Goal: Information Seeking & Learning: Check status

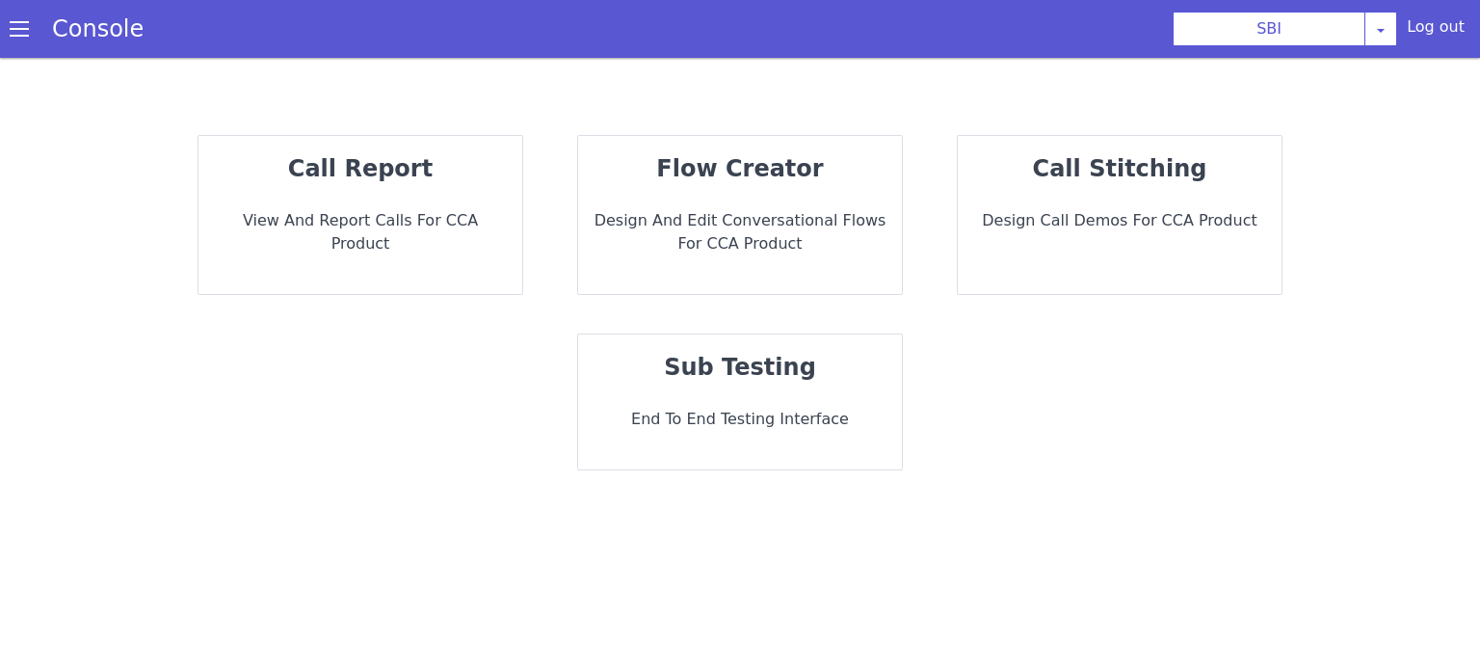
click at [432, 164] on p "call report" at bounding box center [360, 168] width 293 height 35
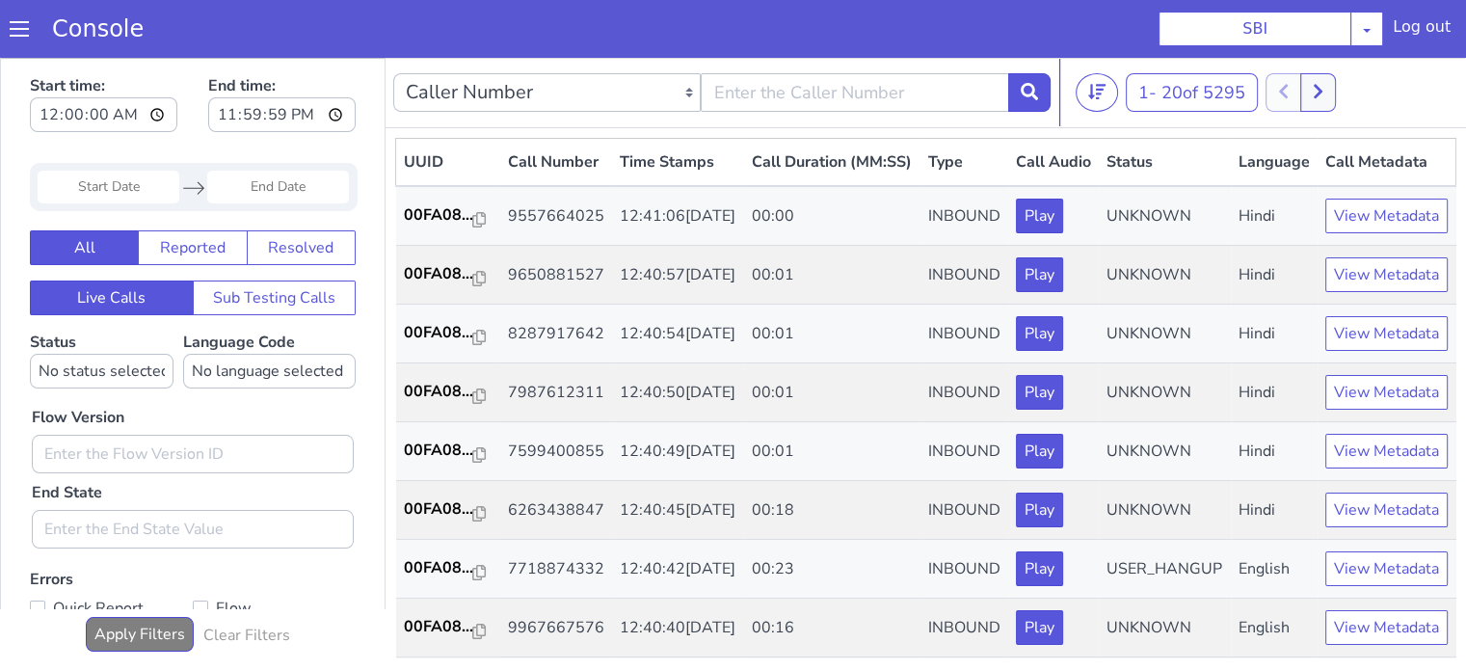
click at [80, 654] on input "Start Date" at bounding box center [83, 656] width 142 height 33
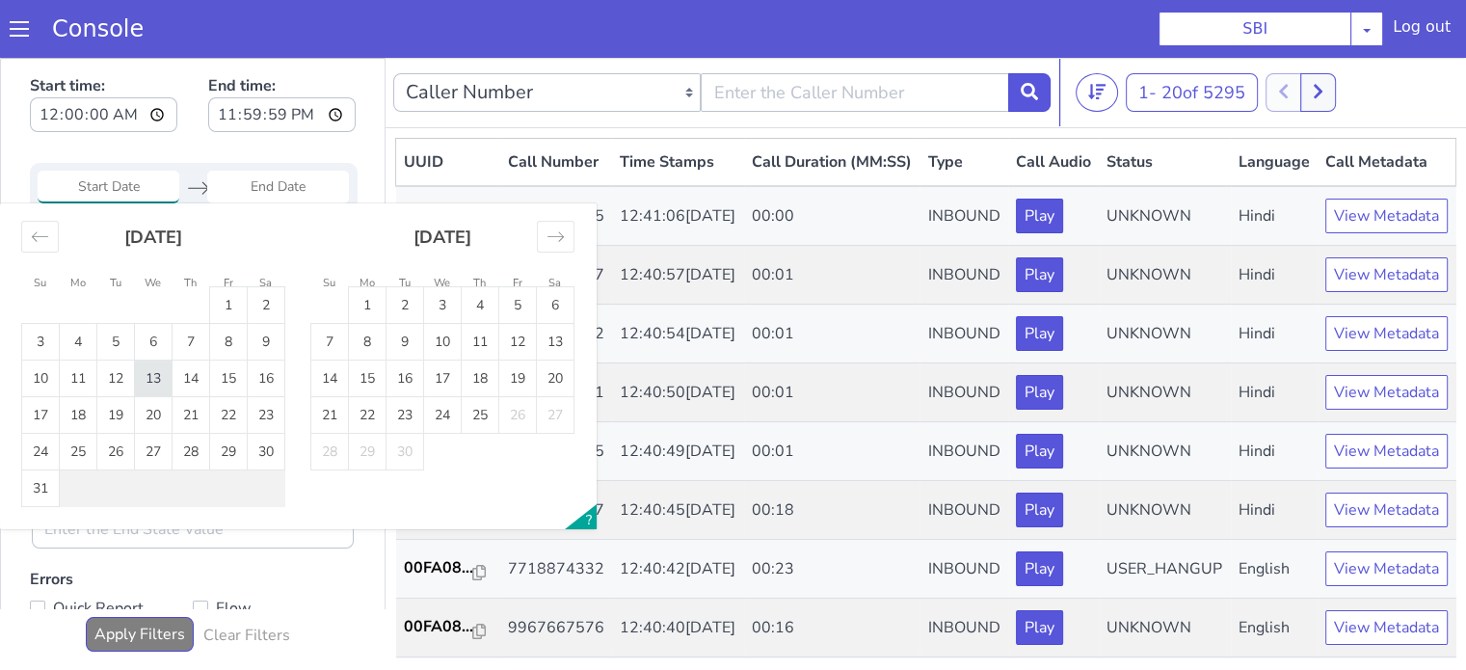
click at [119, 491] on td "13" at bounding box center [119, 501] width 38 height 37
type input "13 Aug 2025"
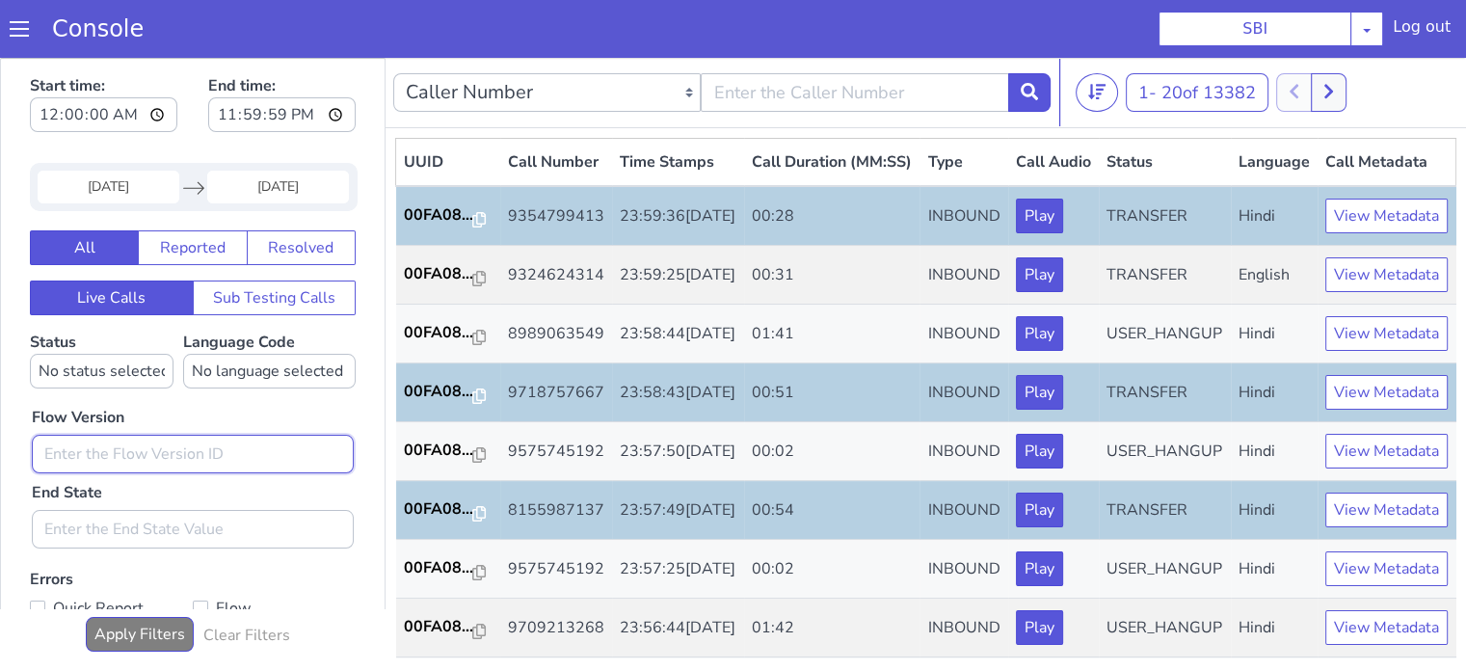
type input "0.1.2"
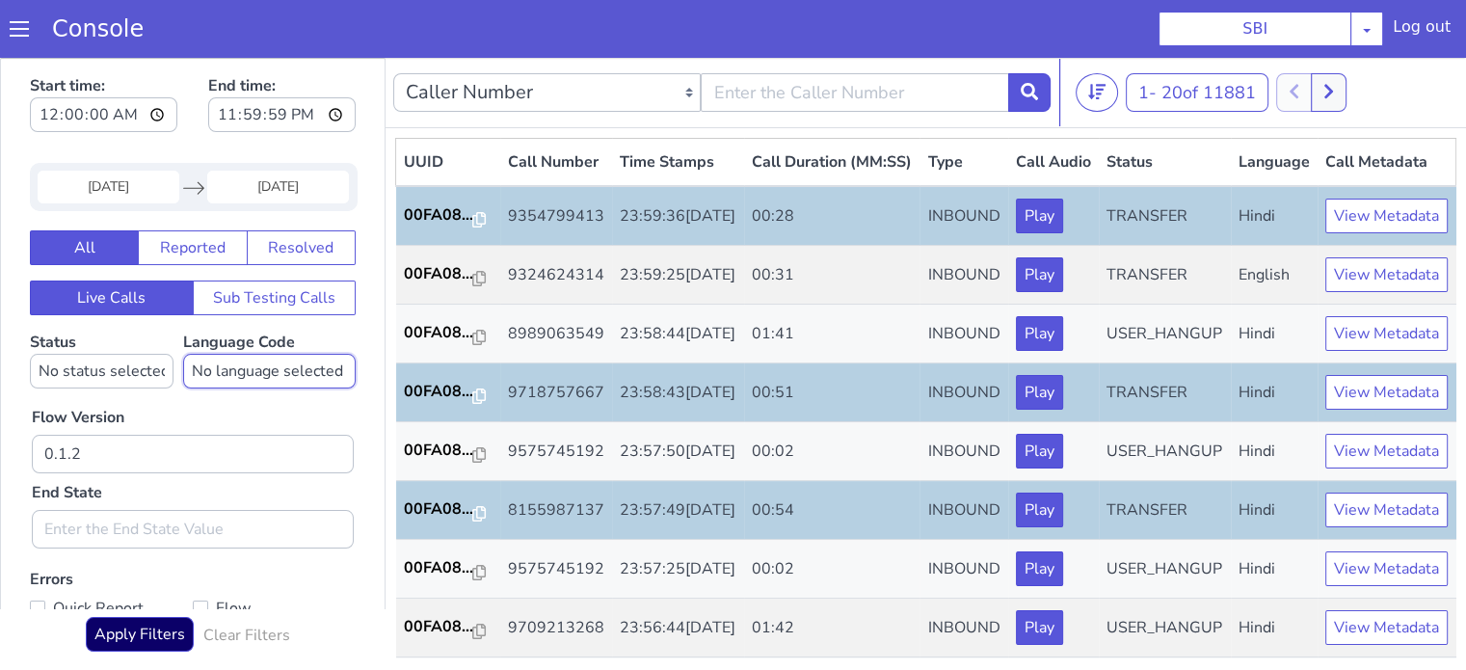
select select "hi"
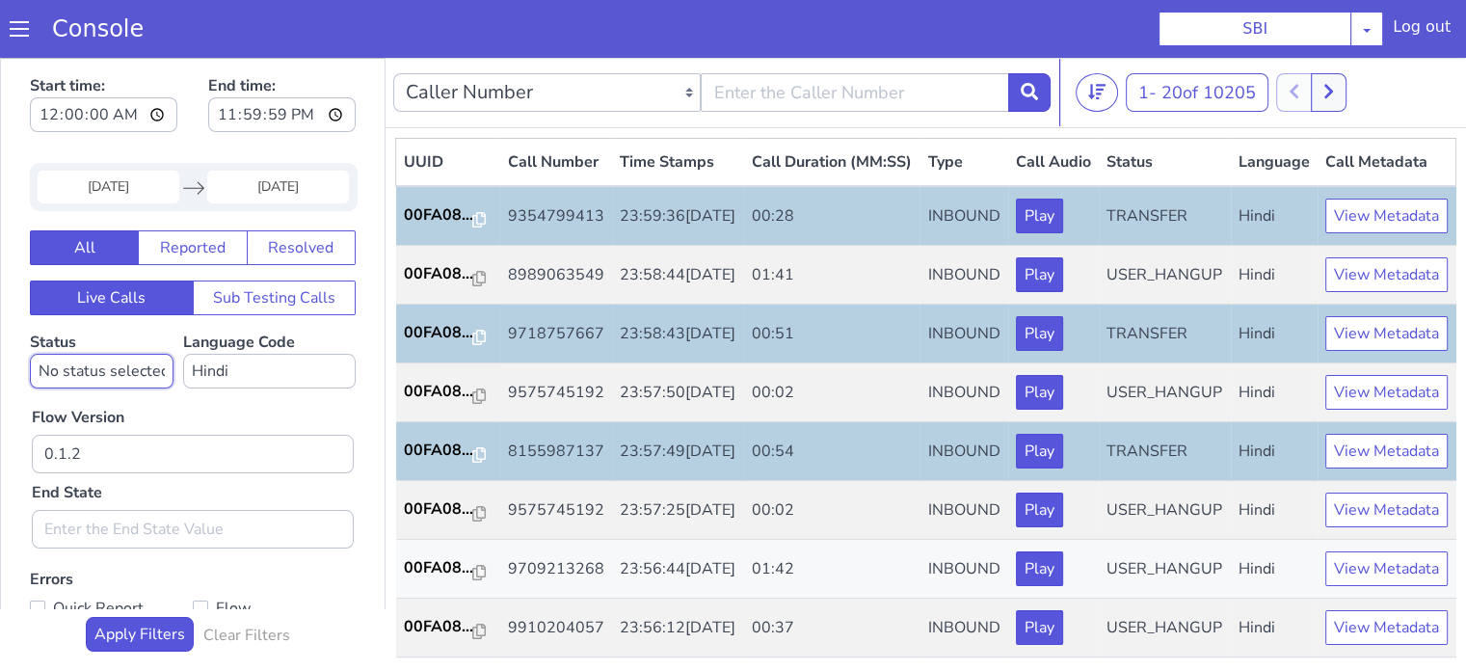
select select "TRANSFER"
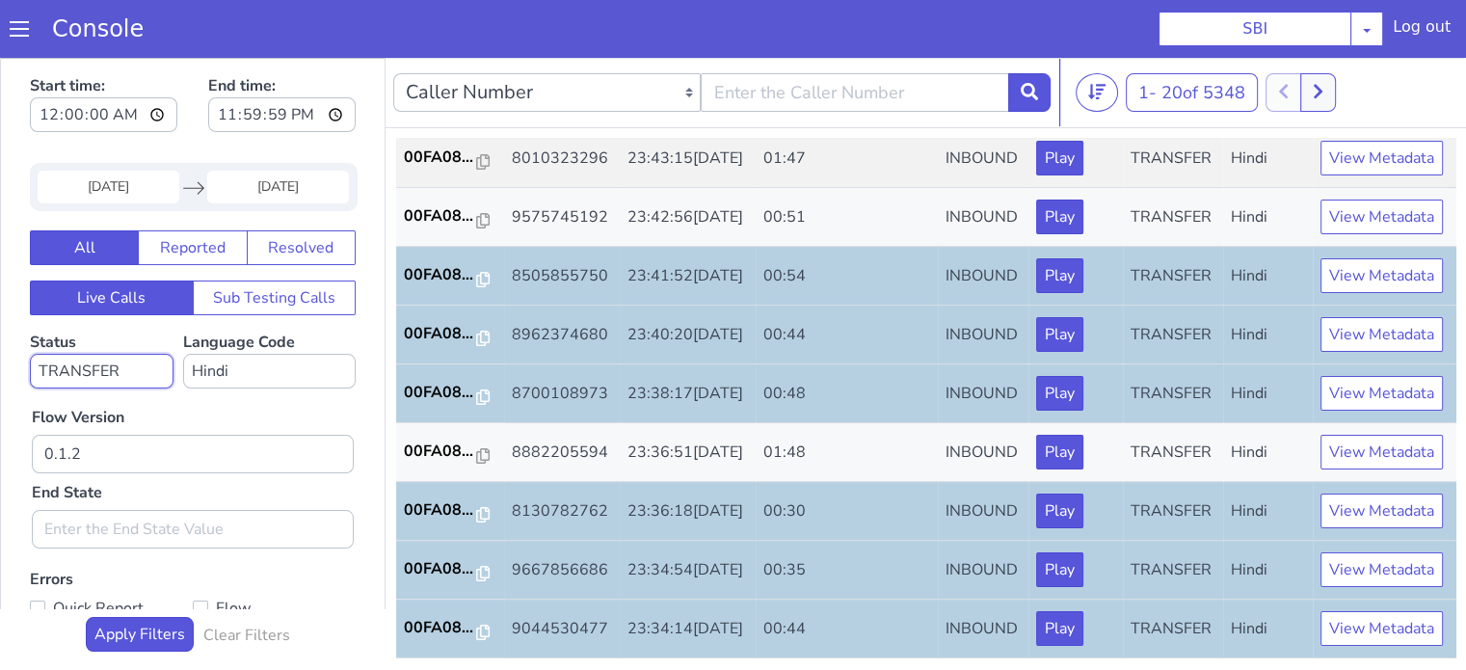
scroll to position [5, 0]
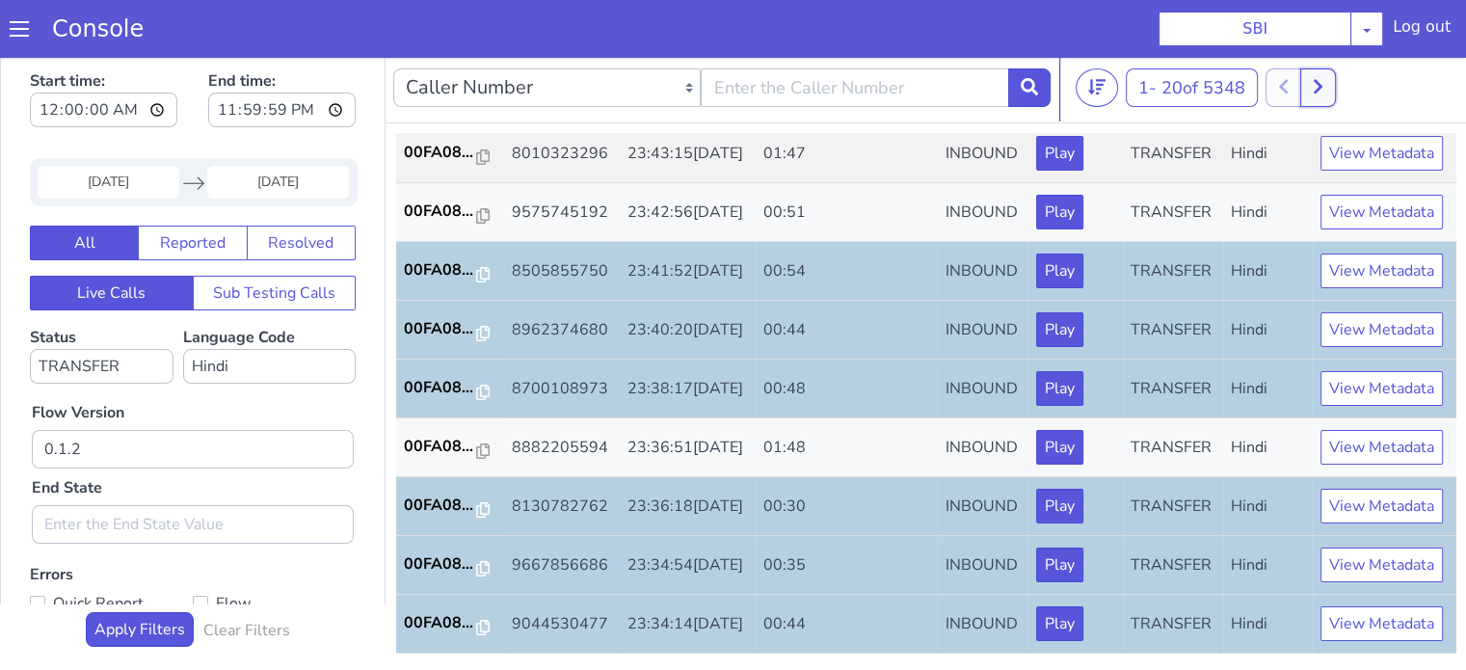
drag, startPoint x: 2027, startPoint y: 1140, endPoint x: 2026, endPoint y: 1152, distance: 12.6
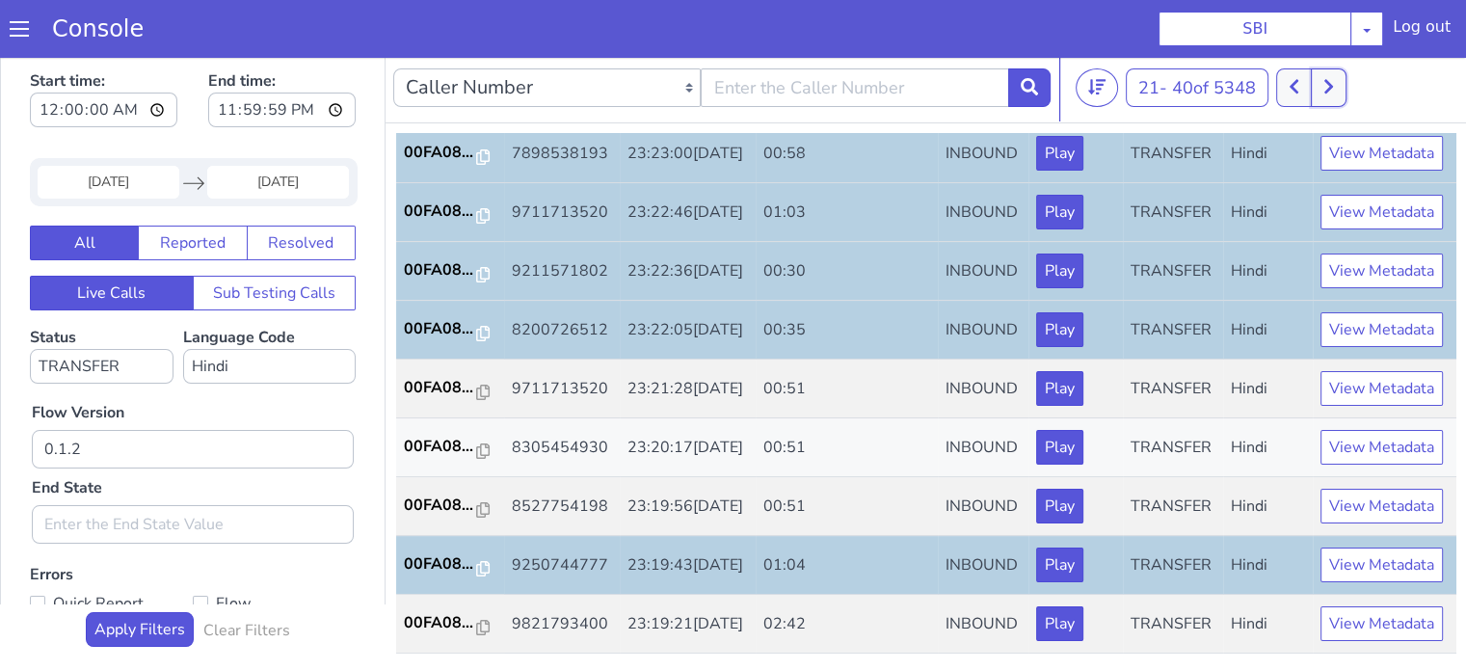
scroll to position [954, 0]
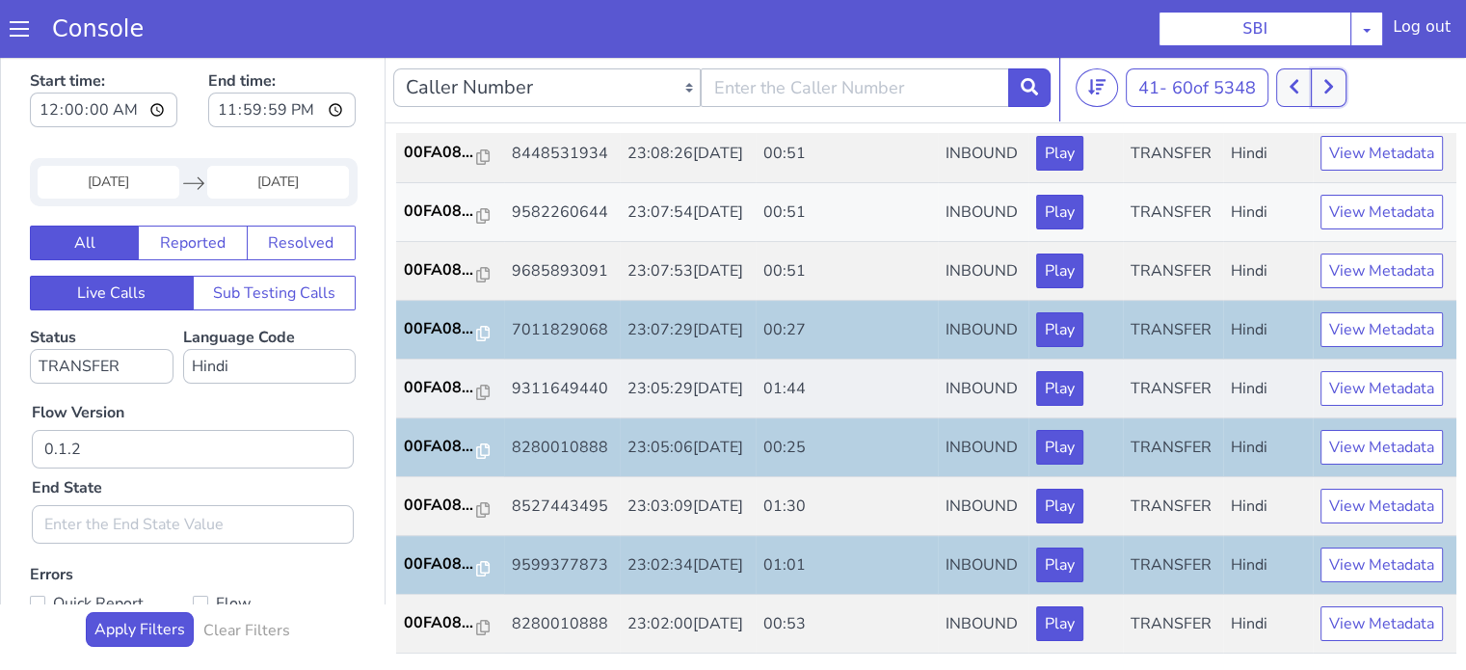
scroll to position [954, 0]
drag, startPoint x: 1539, startPoint y: 945, endPoint x: 1502, endPoint y: 966, distance: 42.3
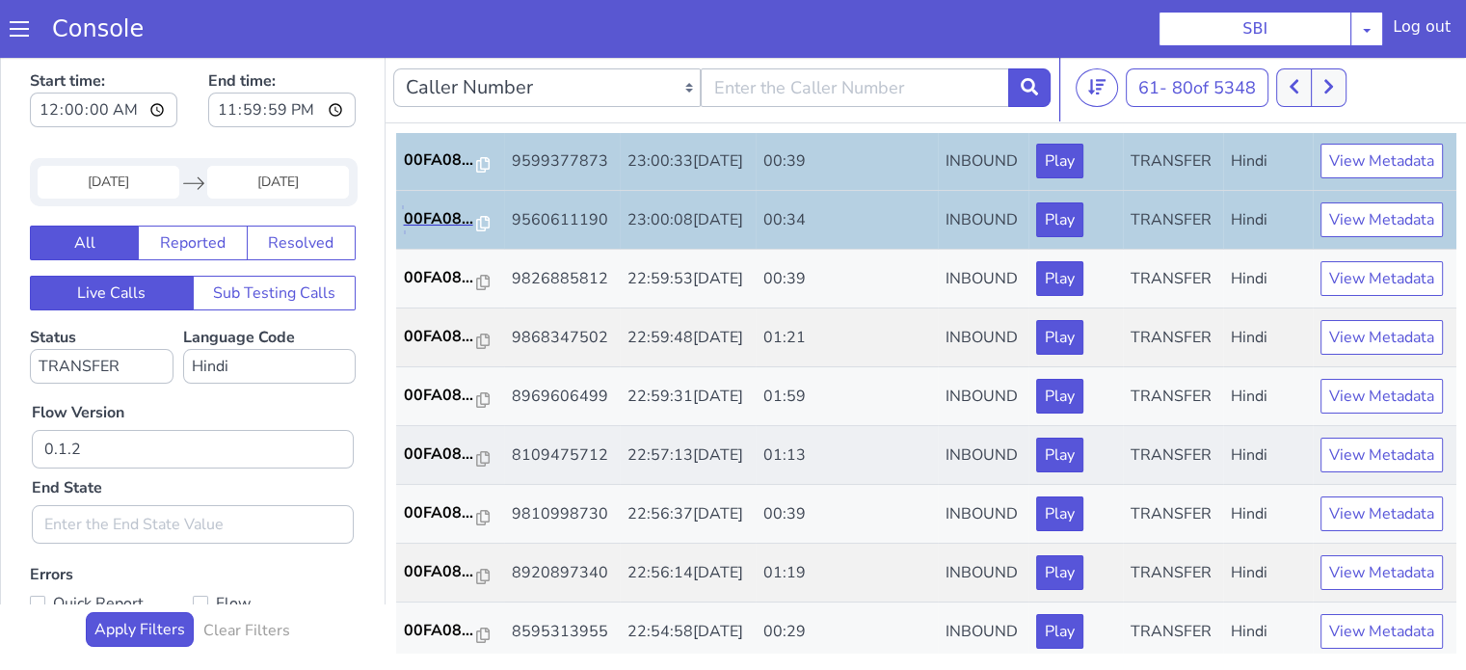
scroll to position [96, 0]
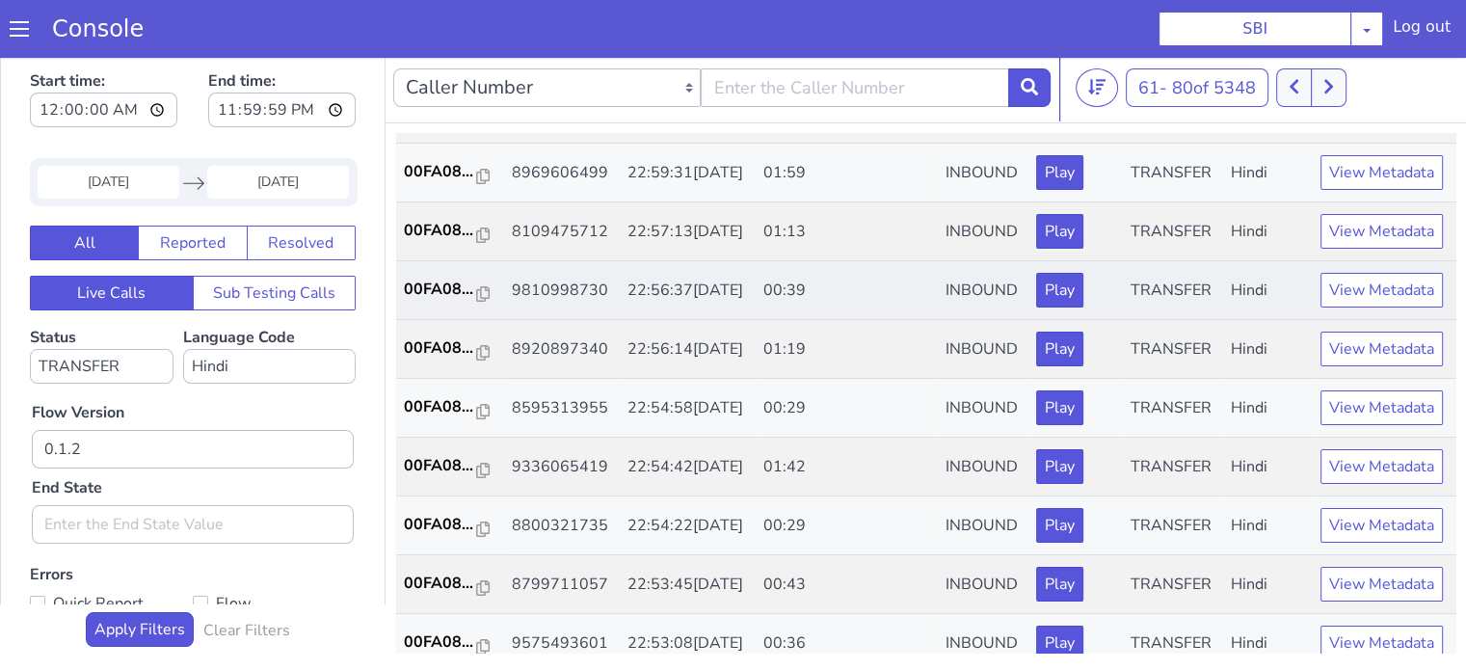
scroll to position [385, 0]
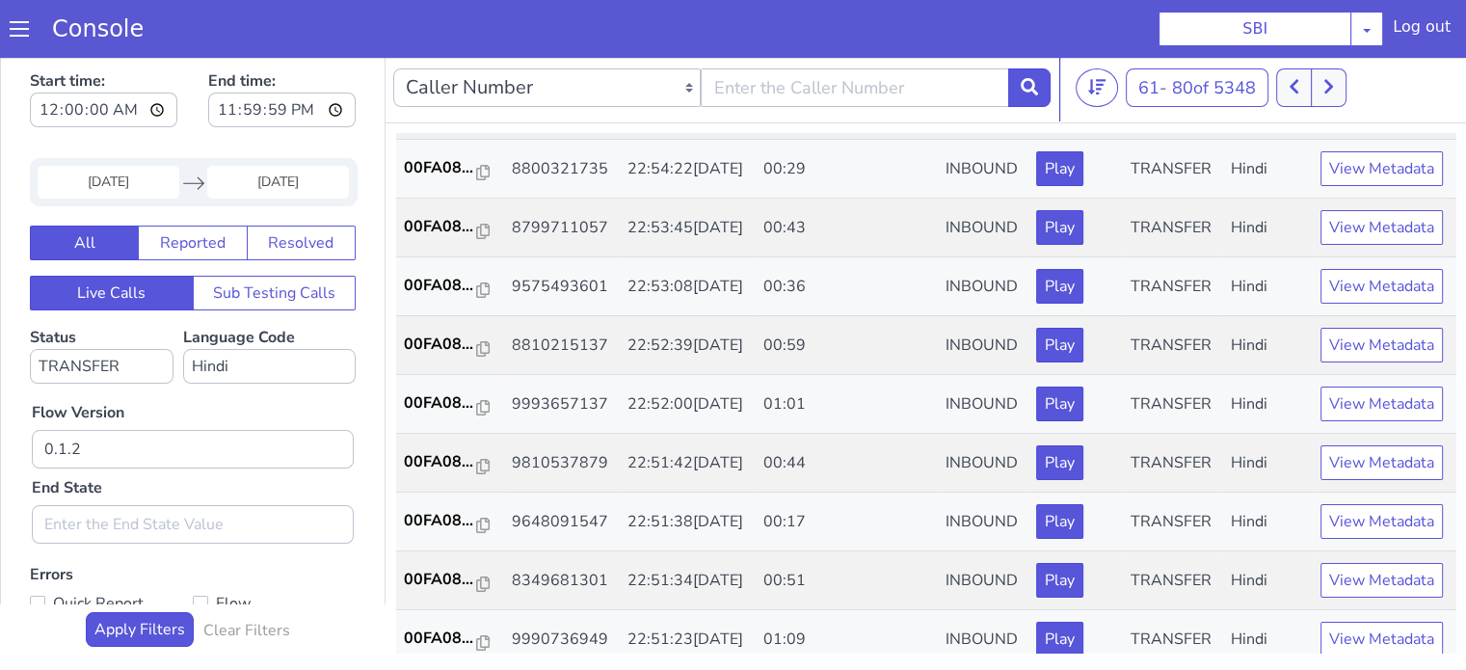
scroll to position [674, 0]
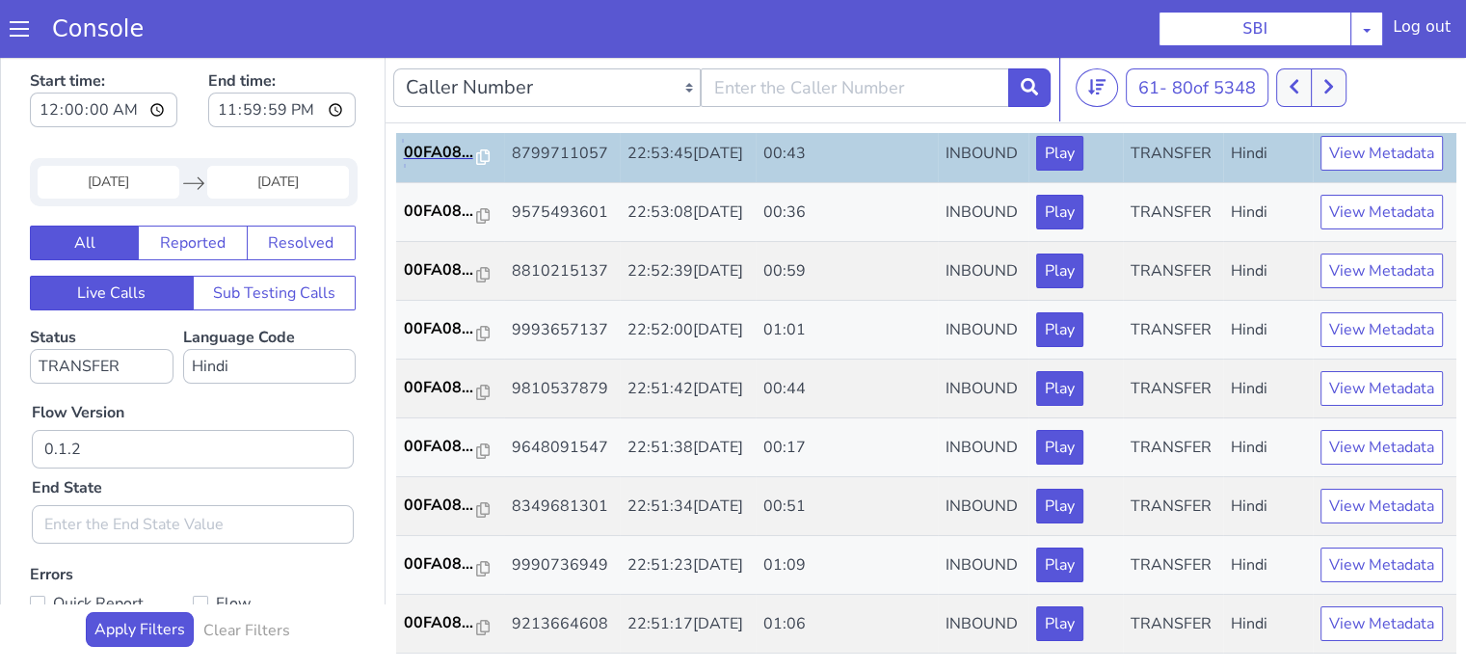
scroll to position [771, 0]
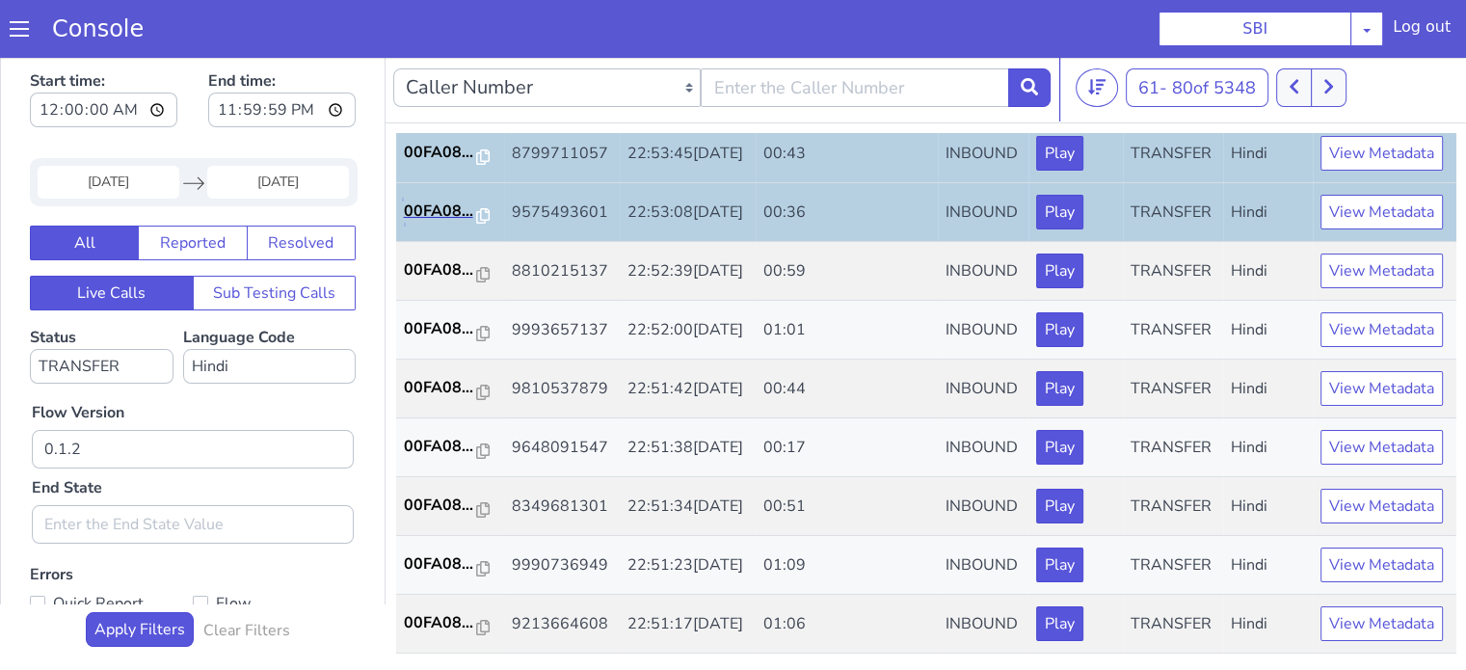
scroll to position [867, 0]
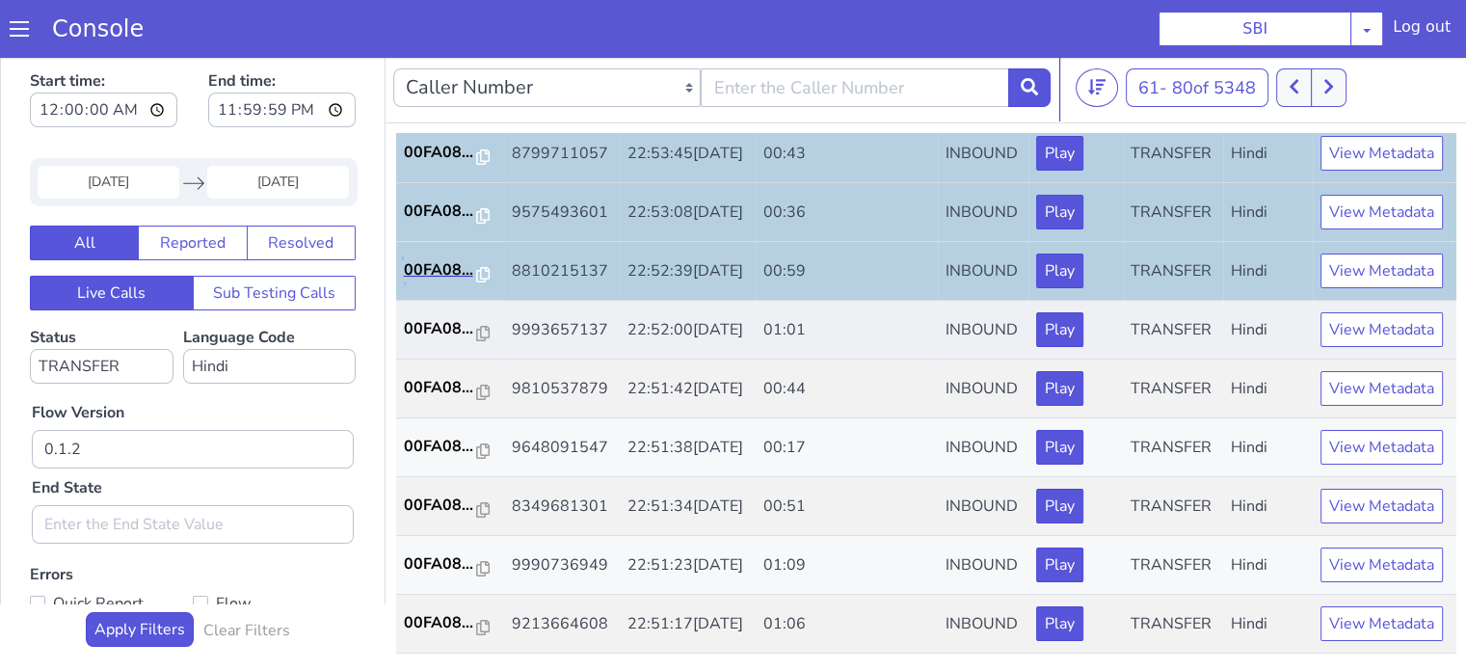
scroll to position [954, 0]
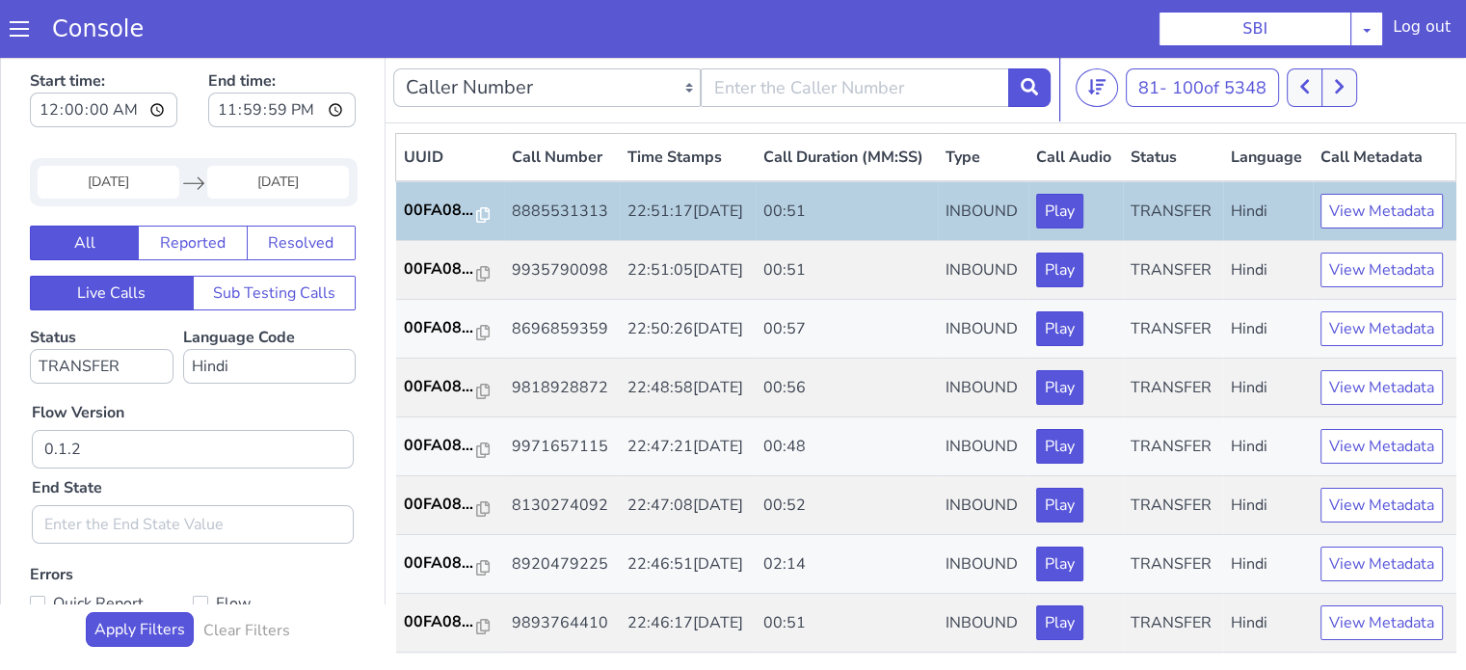
drag, startPoint x: 1478, startPoint y: 1, endPoint x: 908, endPoint y: 16, distance: 570.6
click at [908, 16] on section "Console SBI AO Smith Airtel DTH Pilot Airtel POC Alice Blue NT Aliceblue Americ…" at bounding box center [778, 27] width 1458 height 273
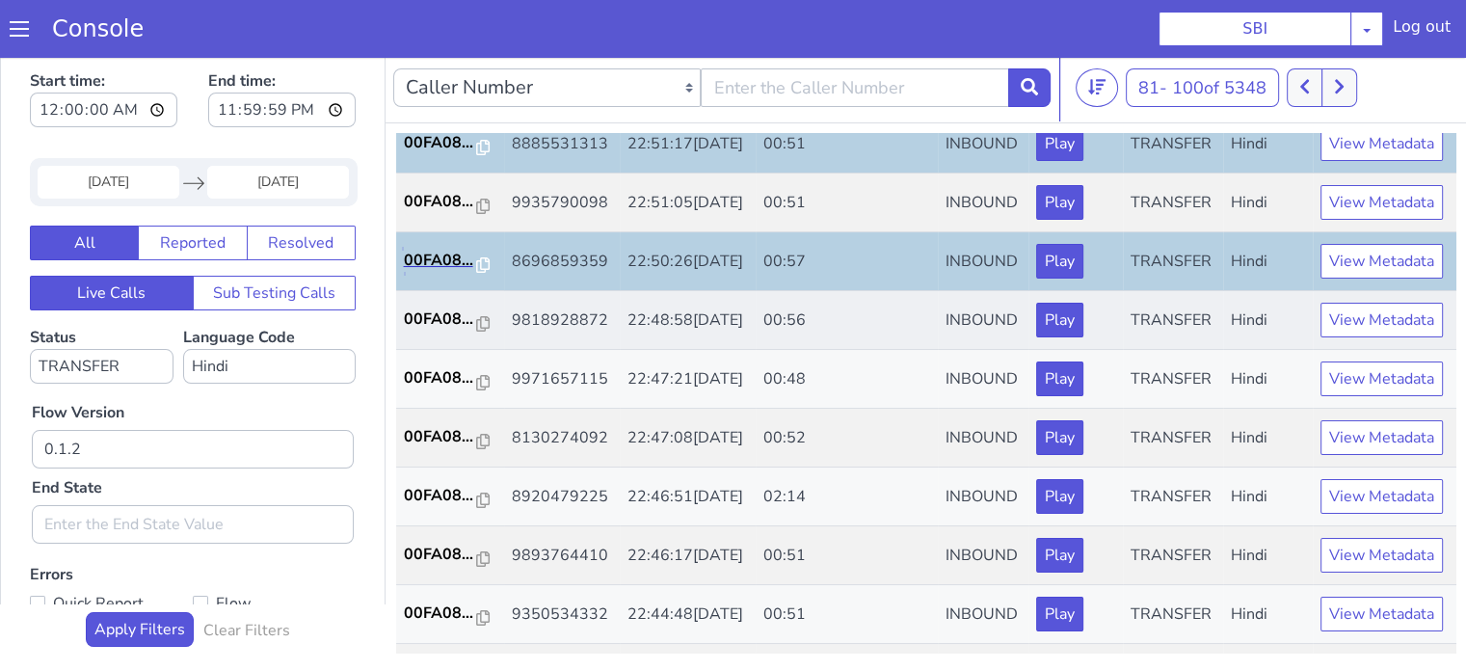
scroll to position [193, 0]
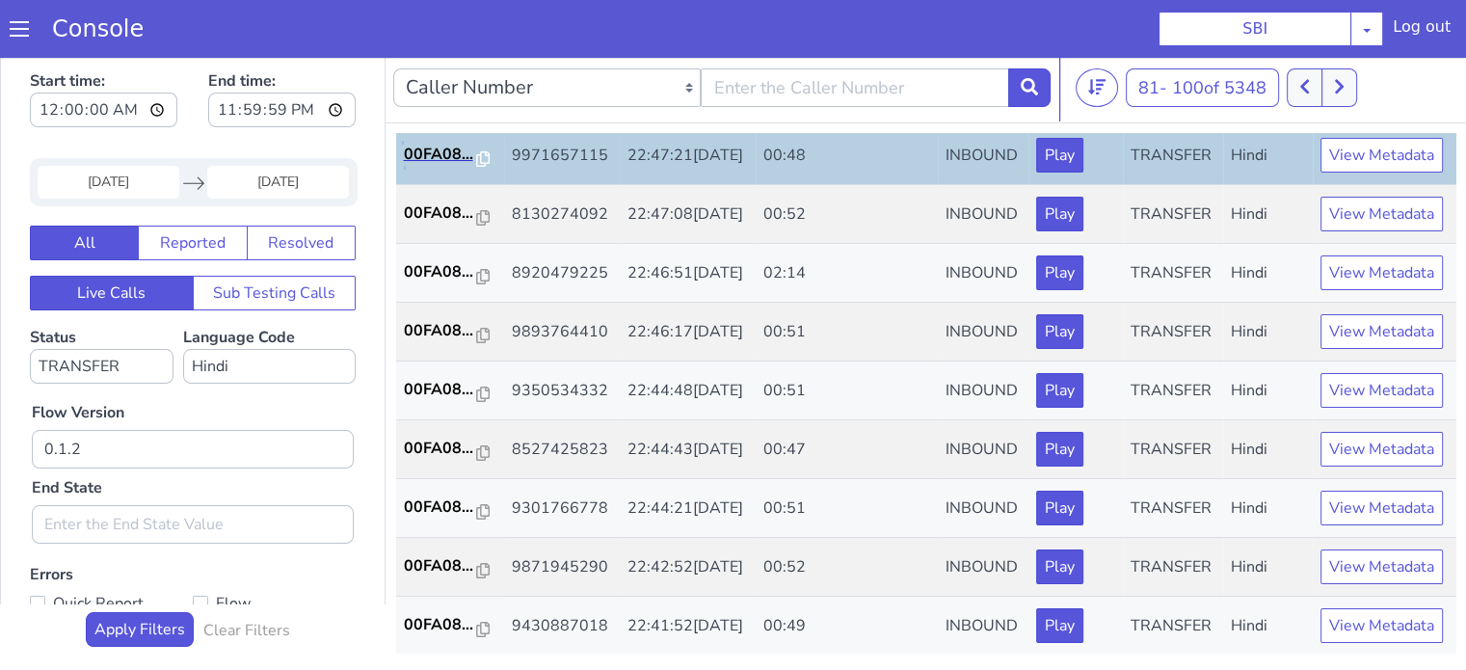
scroll to position [385, 0]
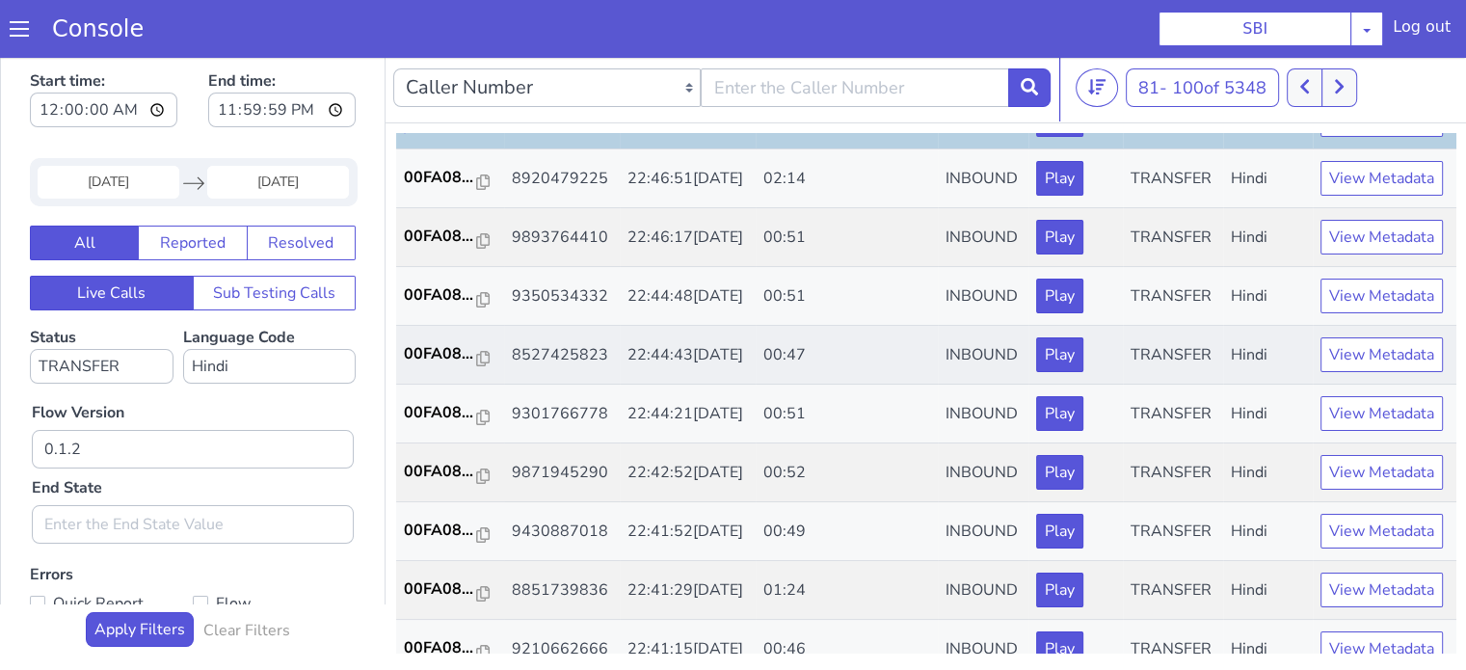
scroll to position [482, 0]
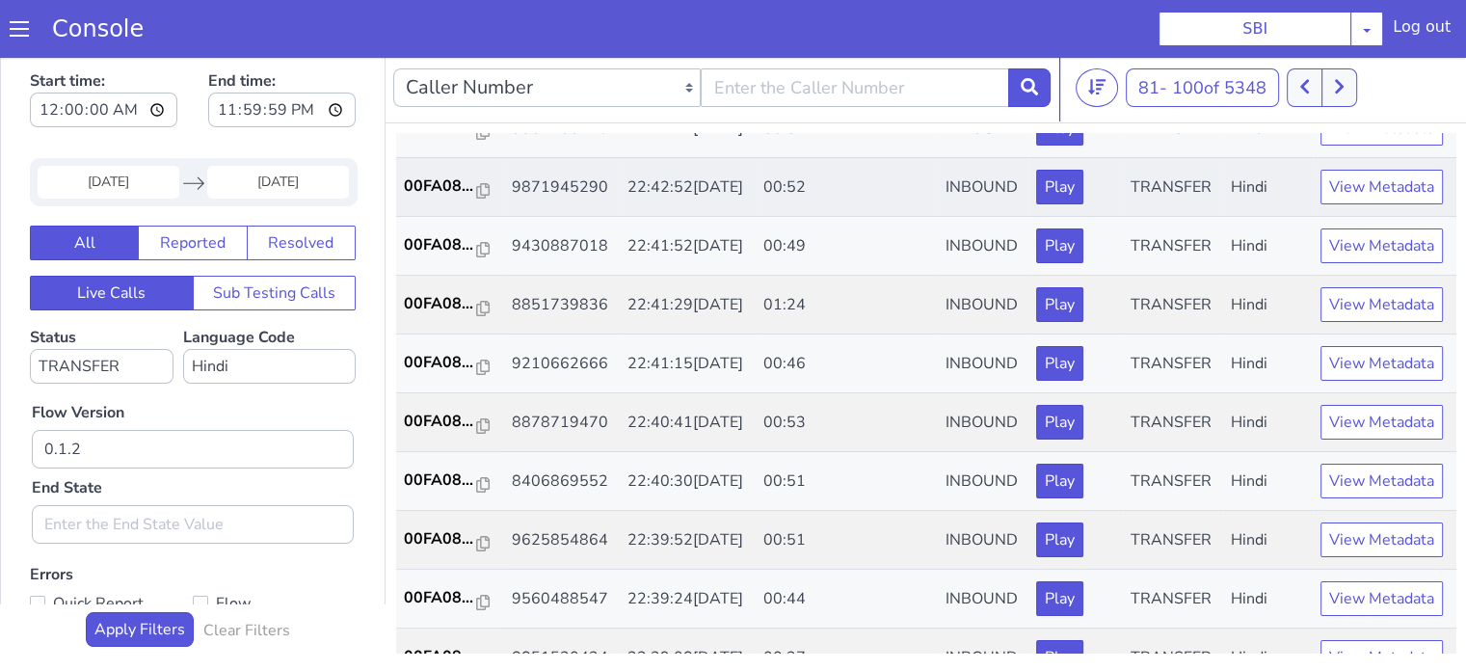
scroll to position [674, 0]
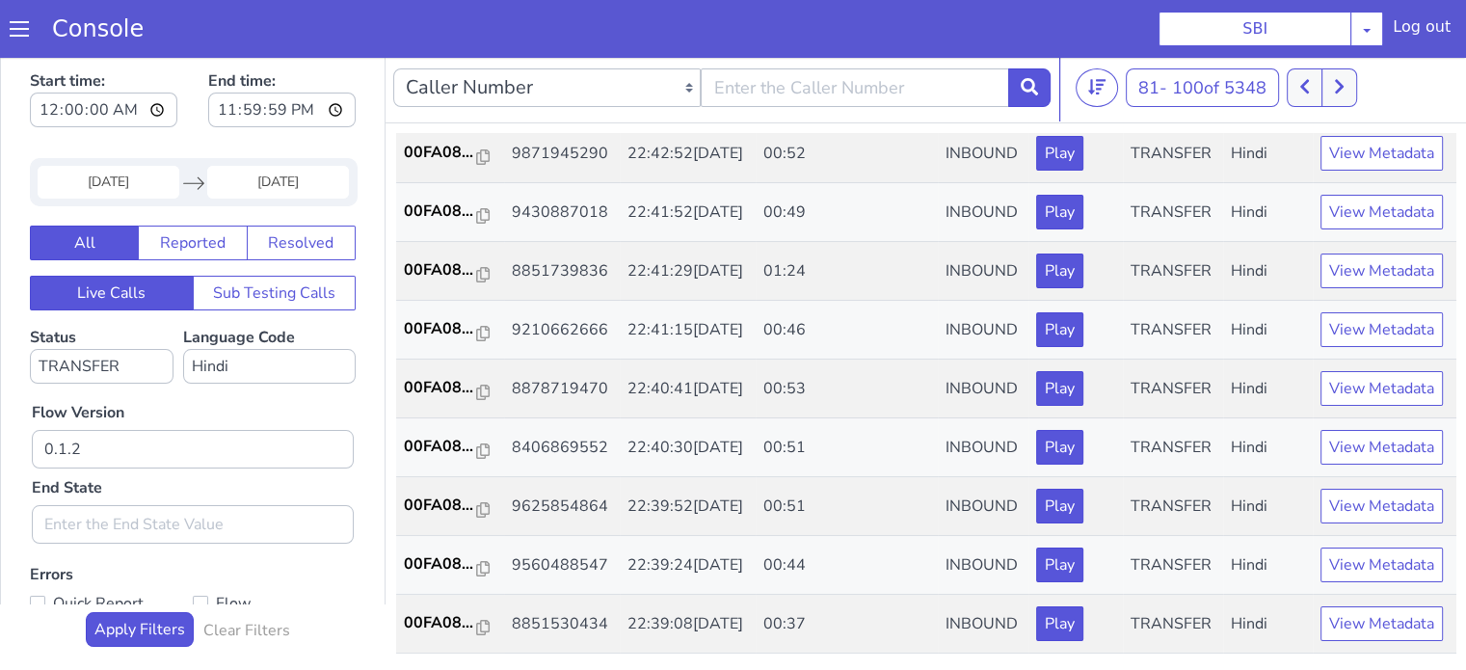
scroll to position [771, 0]
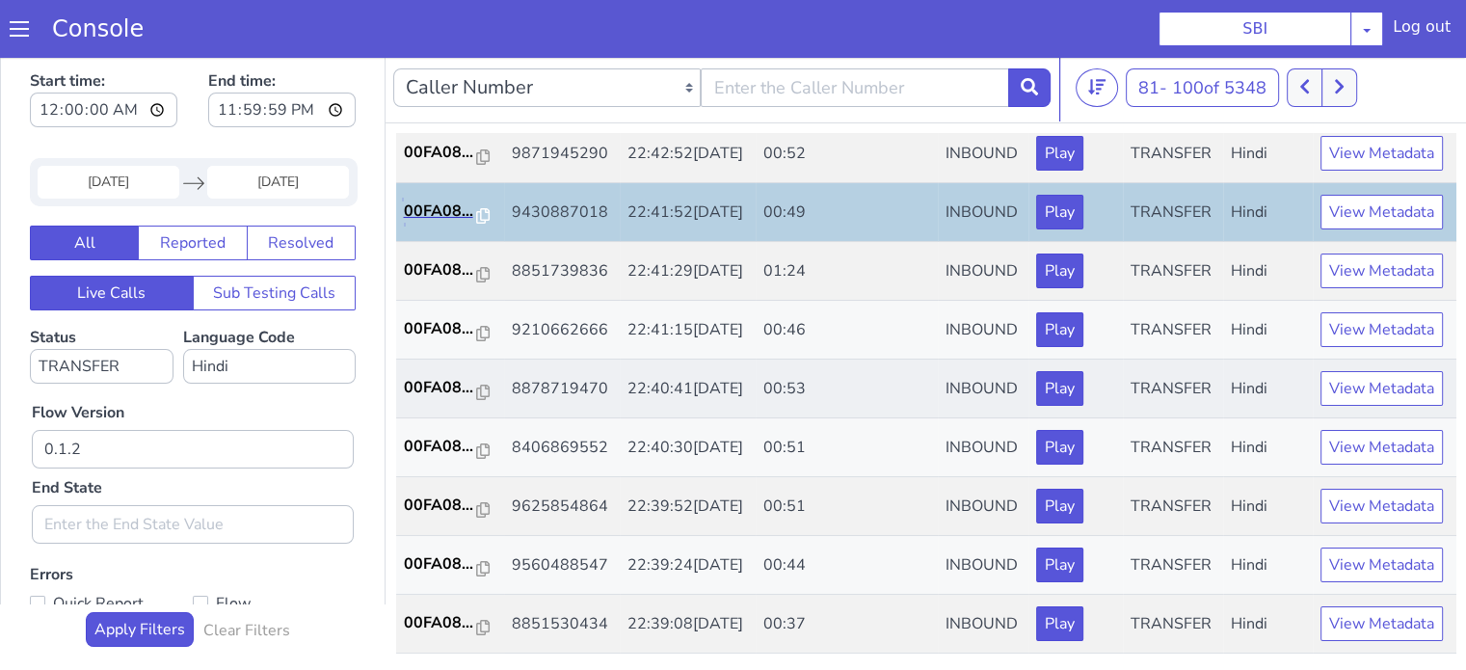
scroll to position [867, 0]
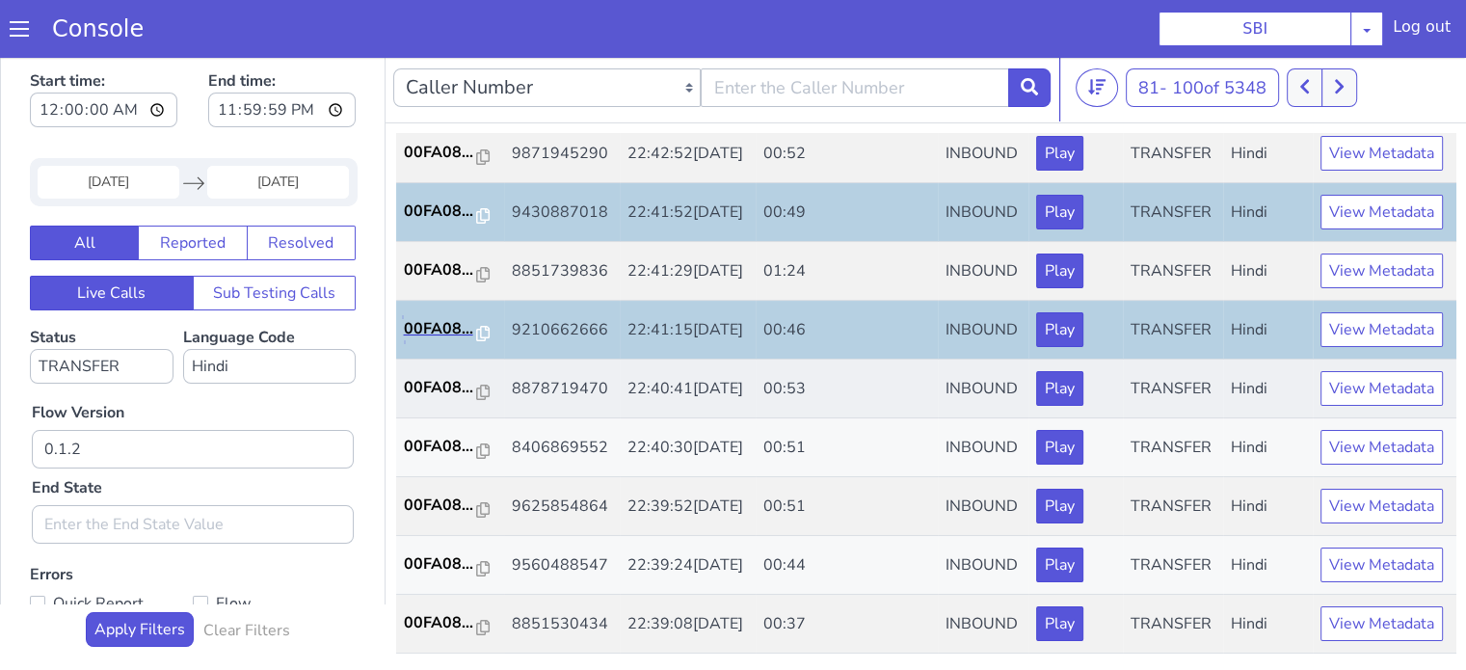
scroll to position [954, 0]
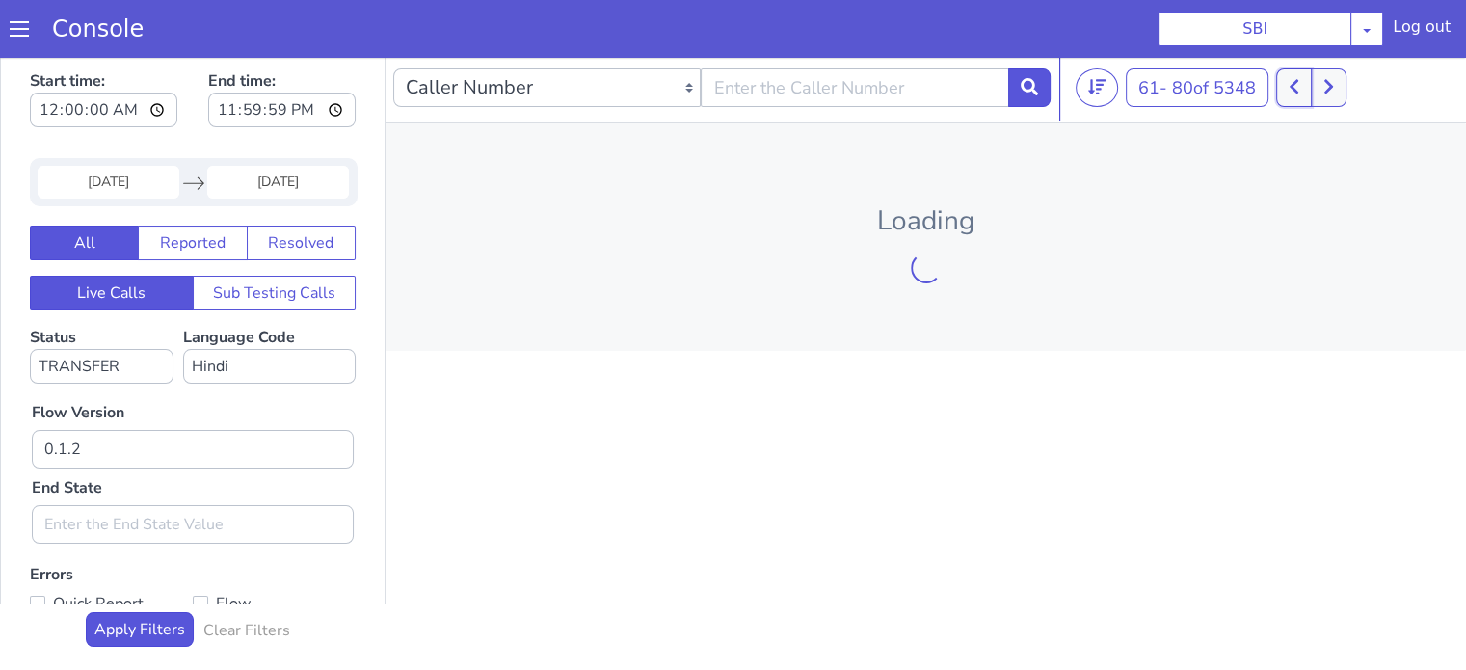
click at [989, 26] on section "Console SBI AO Smith Airtel DTH Pilot Airtel POC Alice Blue NT Aliceblue Americ…" at bounding box center [793, 30] width 1447 height 350
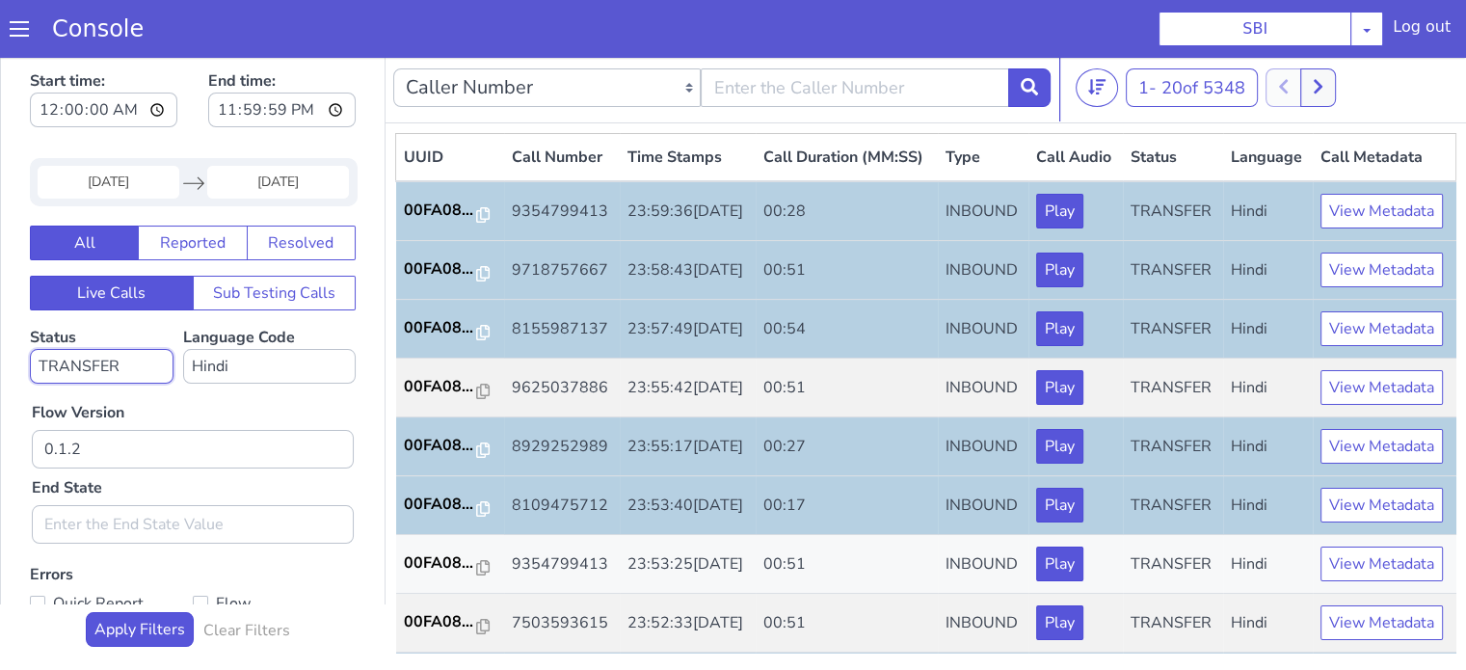
select select
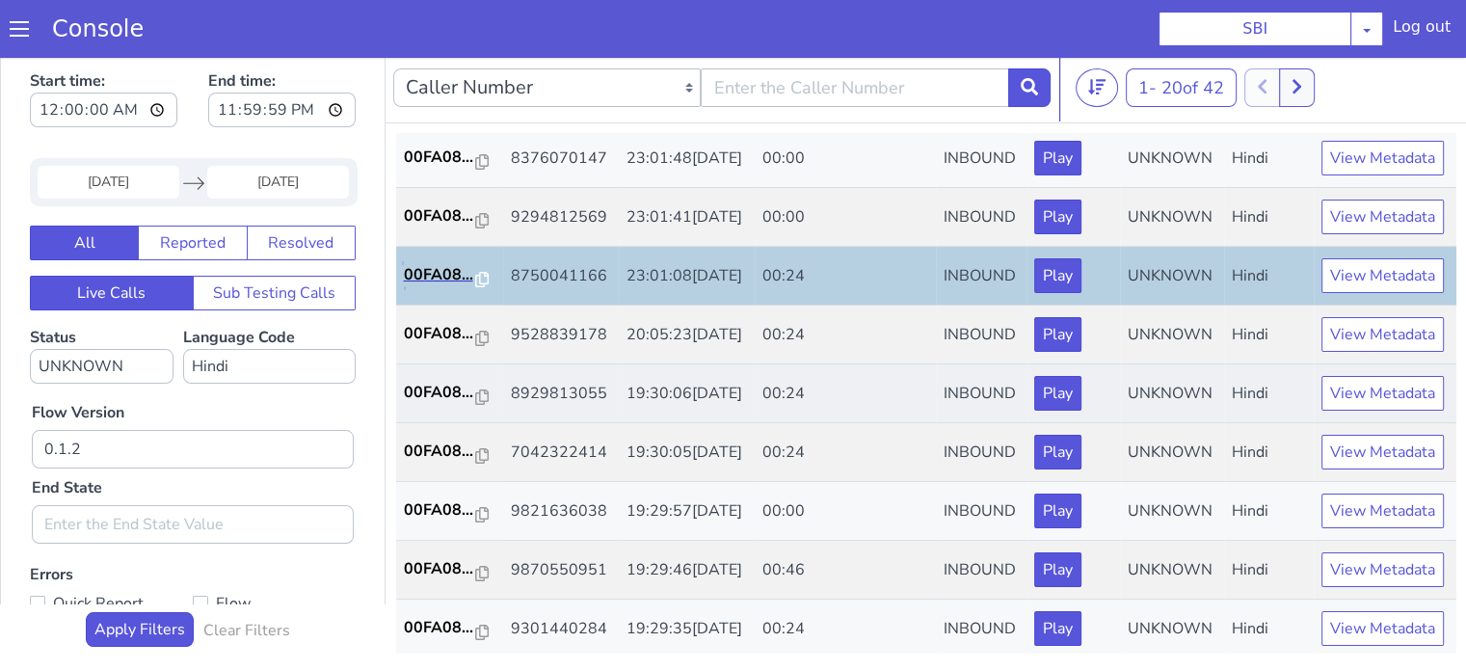
scroll to position [96, 0]
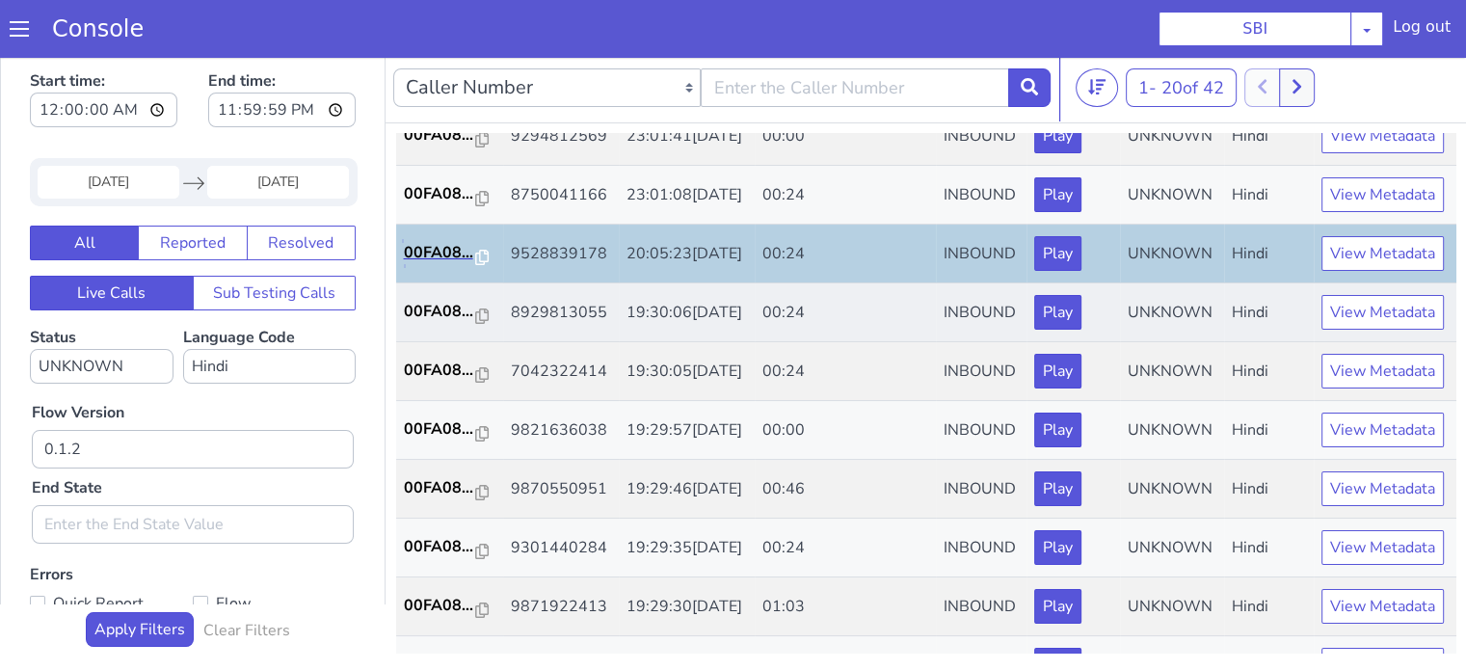
scroll to position [193, 0]
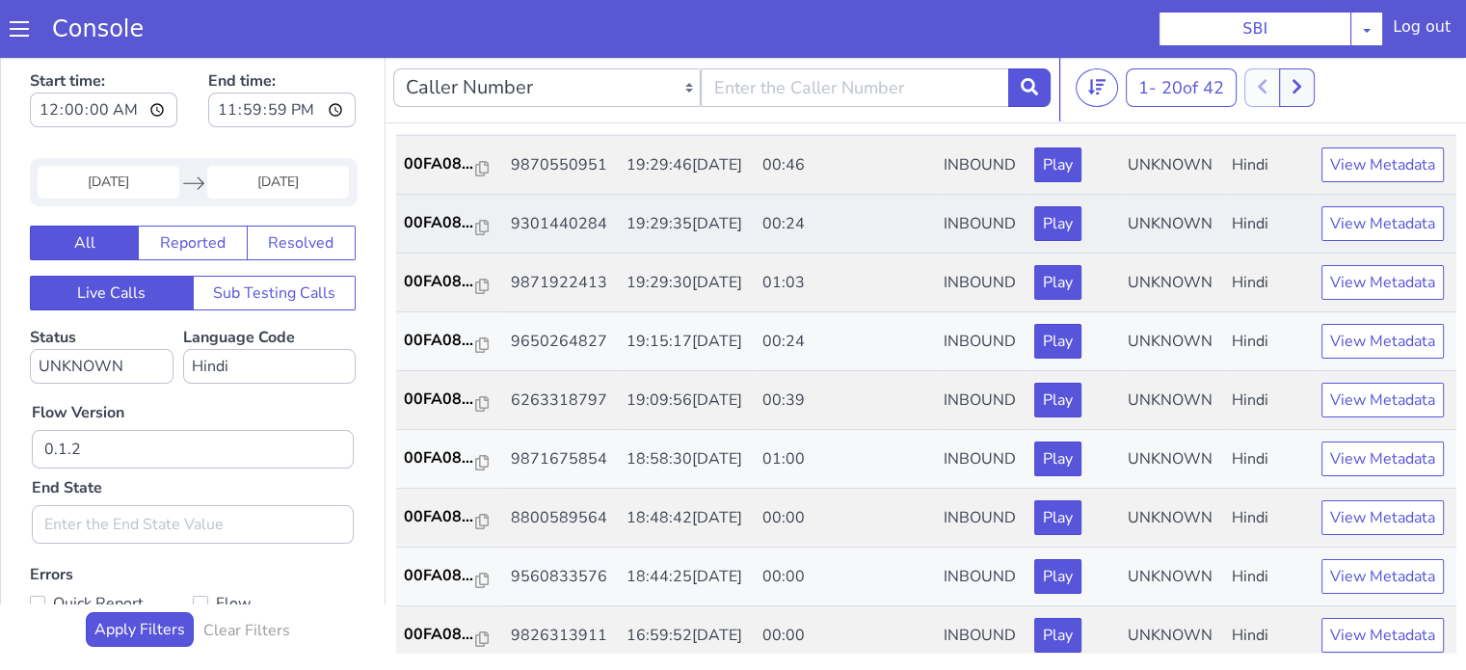
scroll to position [482, 0]
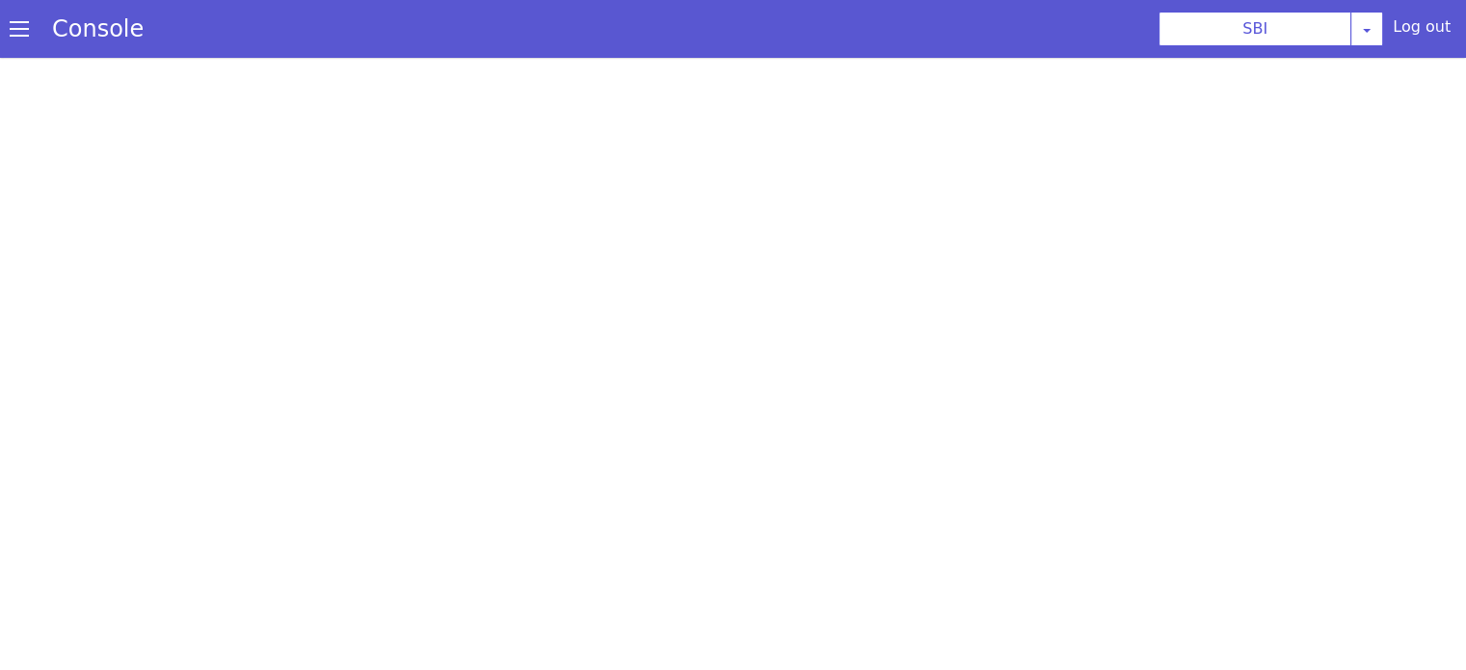
click at [1071, 115] on div at bounding box center [764, 292] width 1466 height 612
